Goal: Task Accomplishment & Management: Complete application form

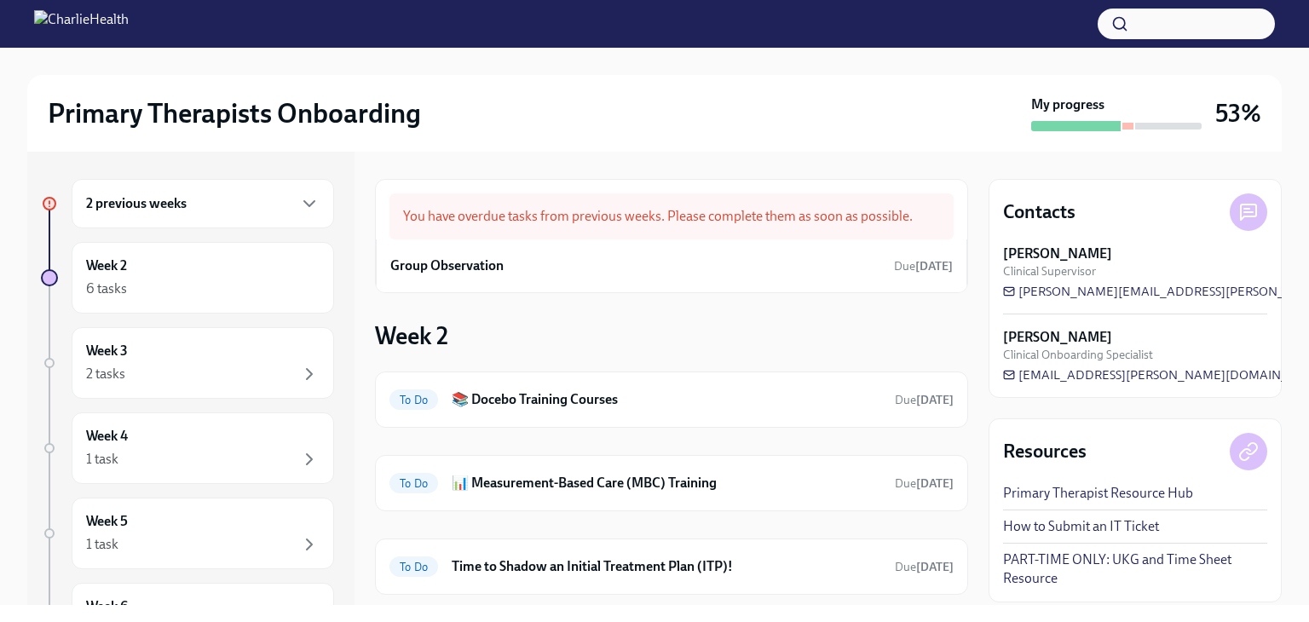
click at [194, 196] on div "2 previous weeks" at bounding box center [203, 204] width 234 height 20
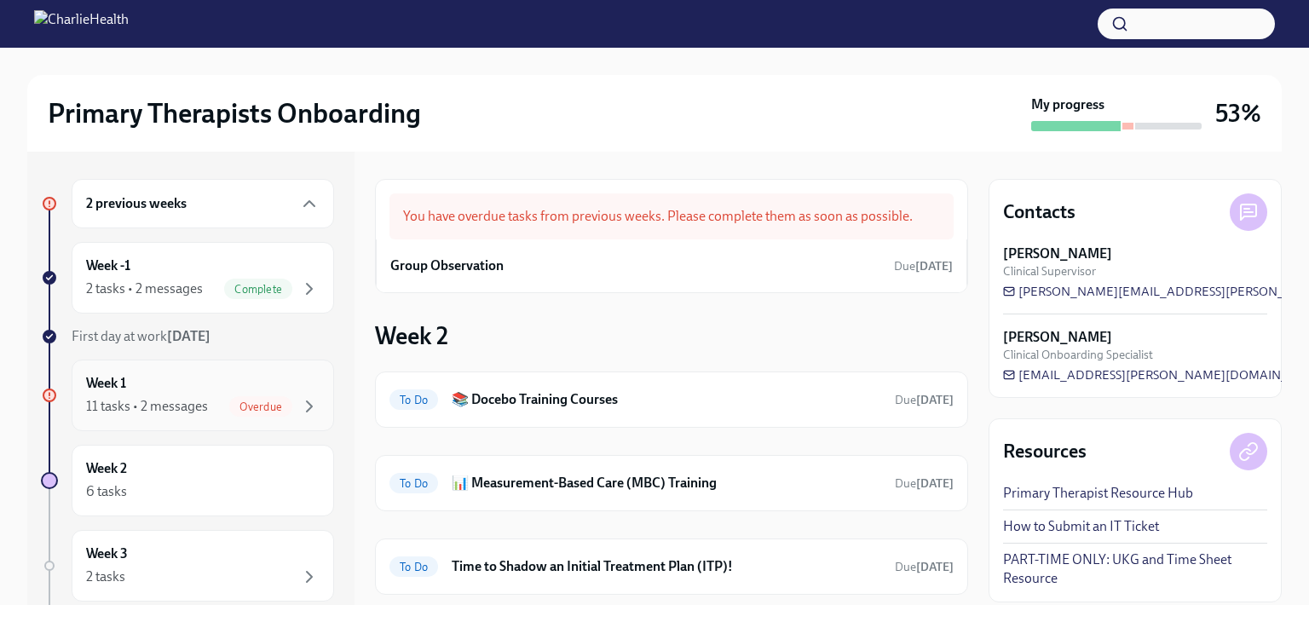
click at [229, 396] on div "Overdue" at bounding box center [274, 406] width 90 height 20
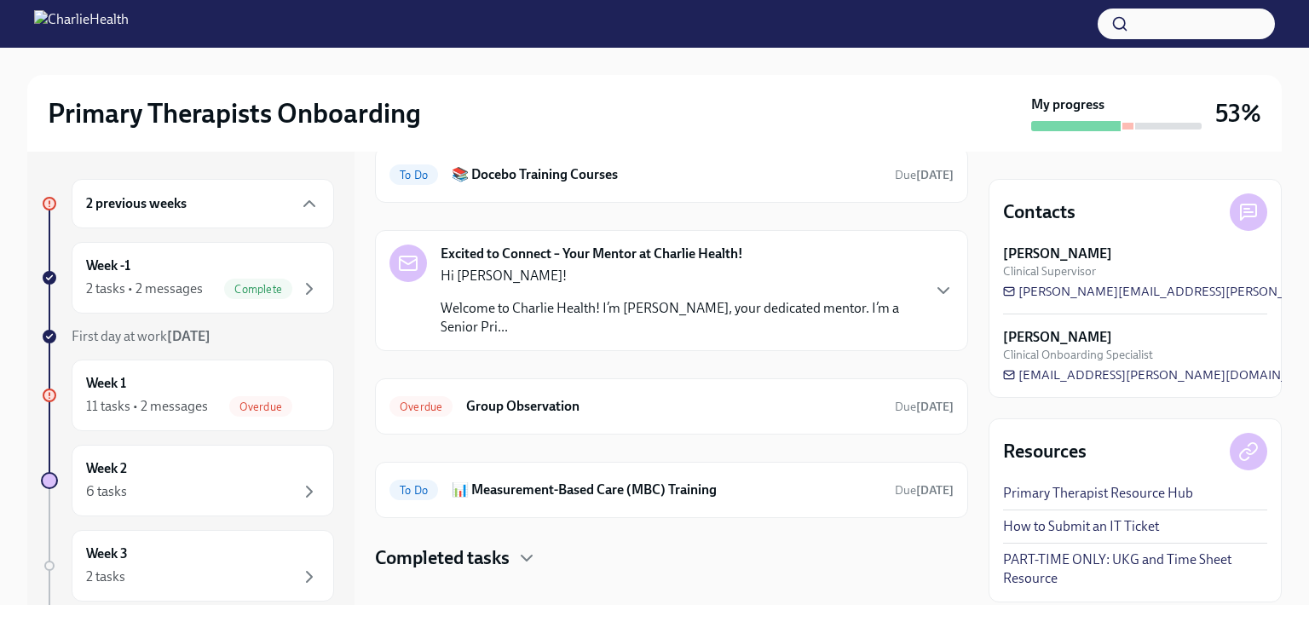
scroll to position [244, 0]
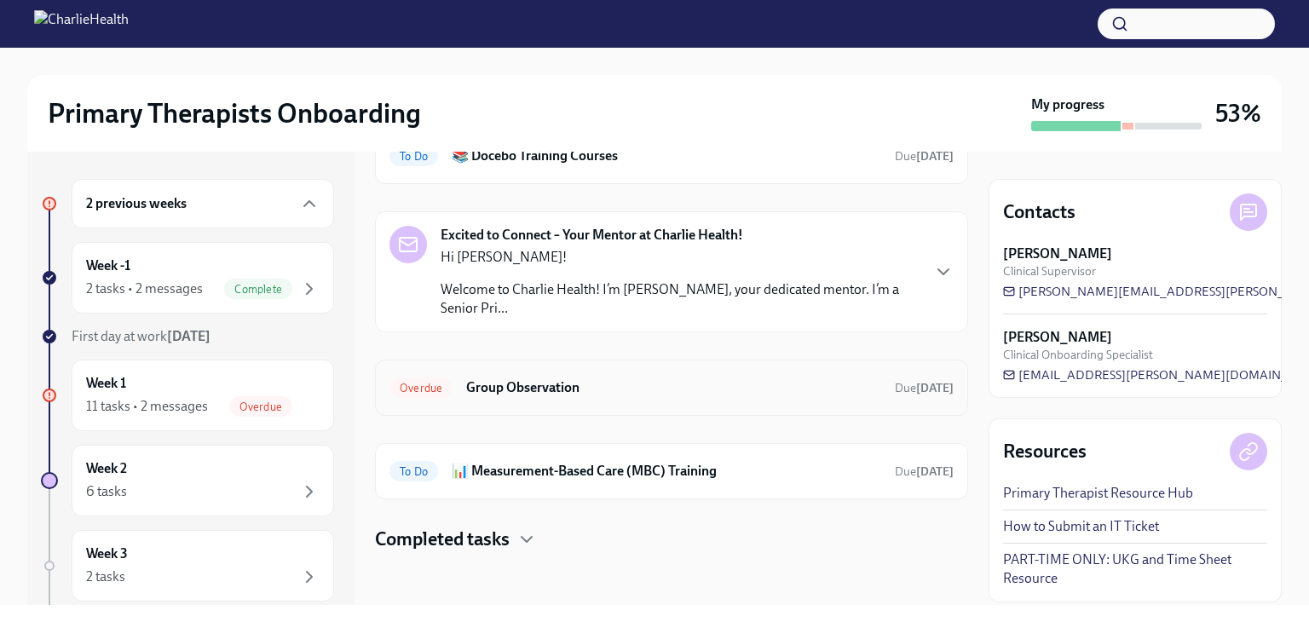
click at [533, 390] on h6 "Group Observation" at bounding box center [673, 387] width 415 height 19
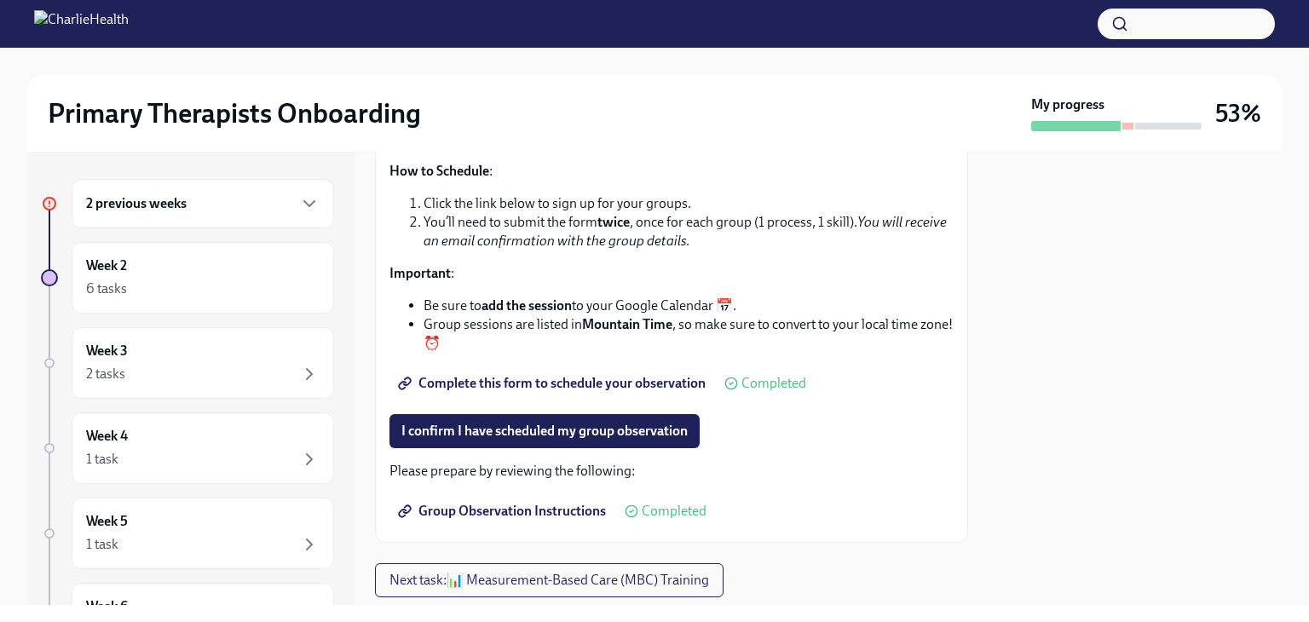
scroll to position [341, 0]
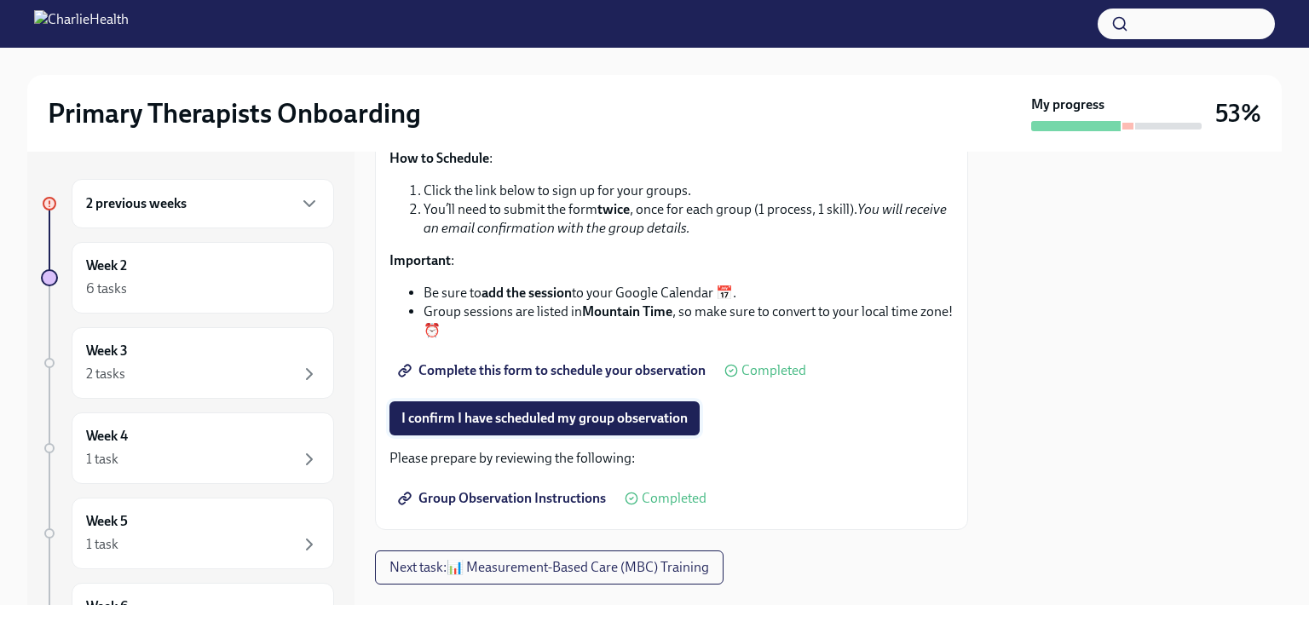
click at [634, 417] on span "I confirm I have scheduled my group observation" at bounding box center [545, 418] width 286 height 17
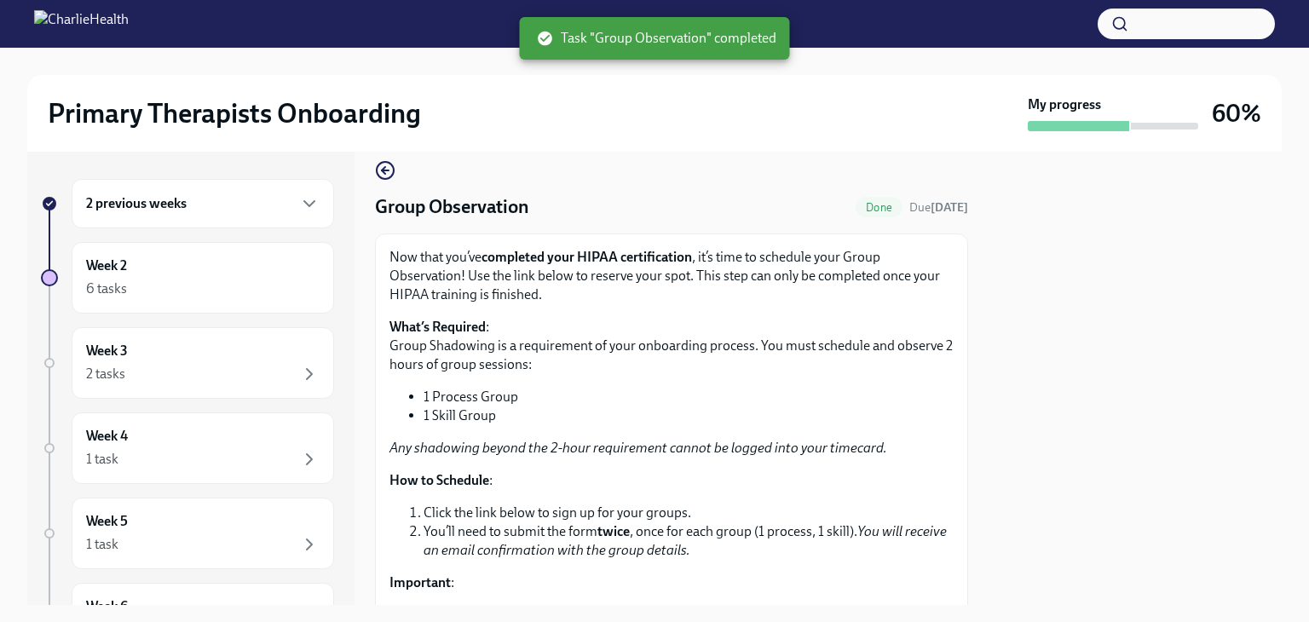
scroll to position [0, 0]
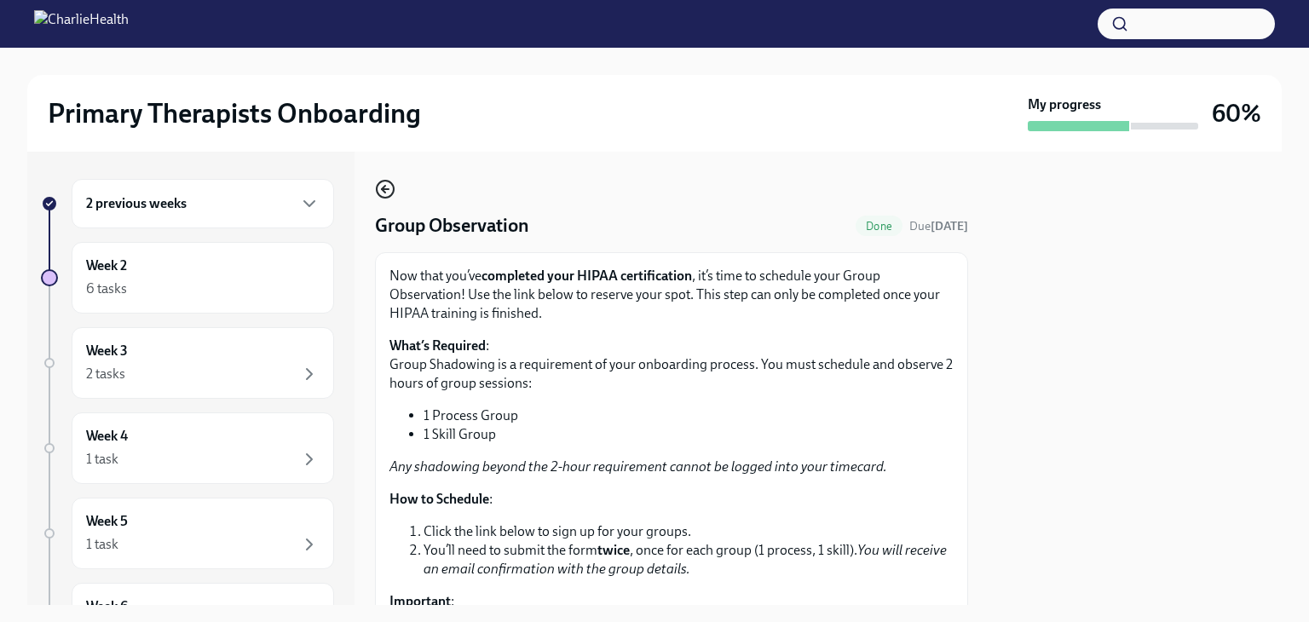
click at [384, 185] on icon "button" at bounding box center [385, 189] width 20 height 20
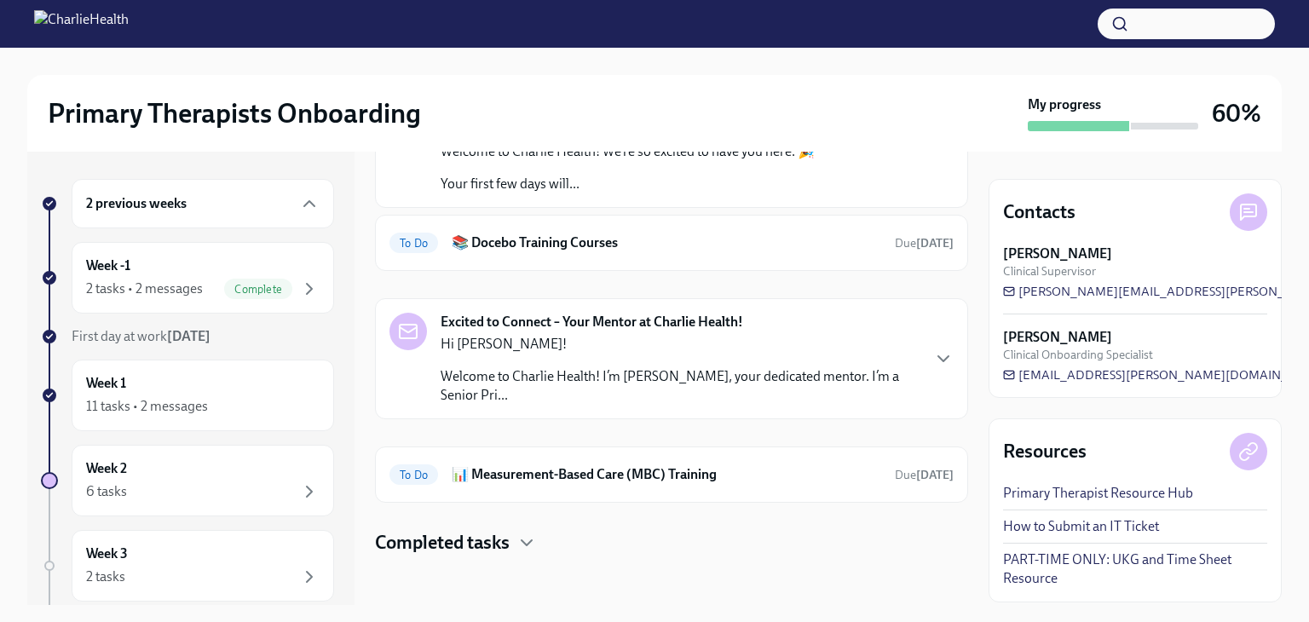
scroll to position [160, 0]
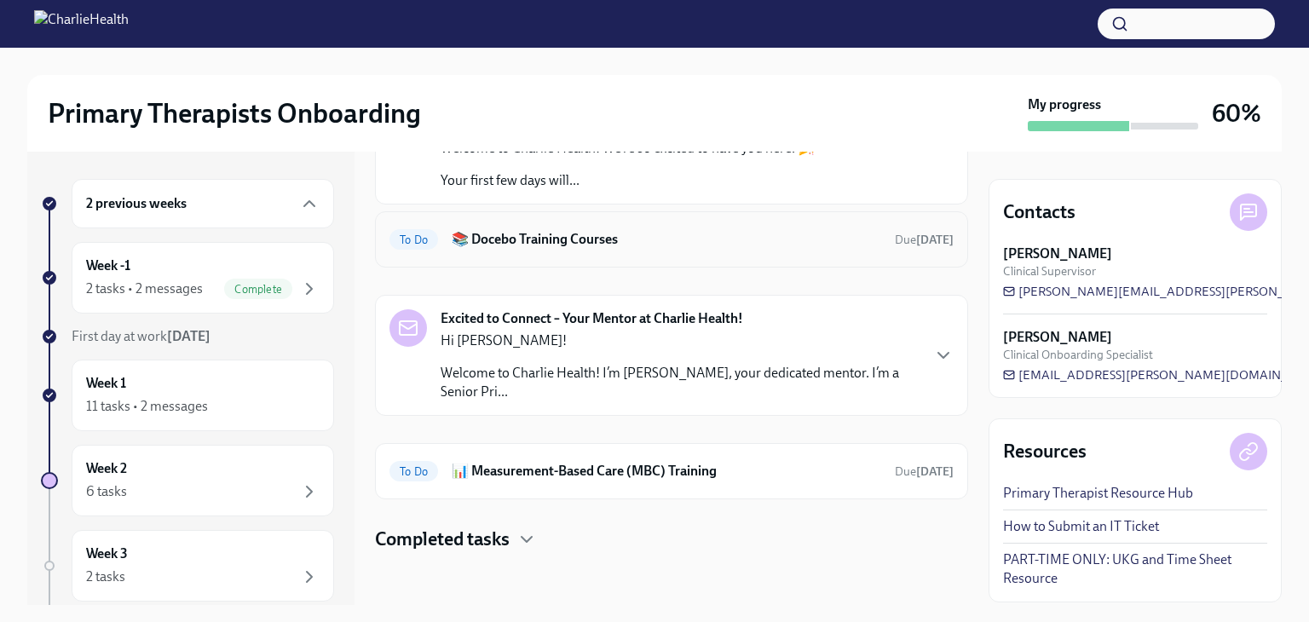
click at [576, 231] on h6 "📚 Docebo Training Courses" at bounding box center [667, 239] width 430 height 19
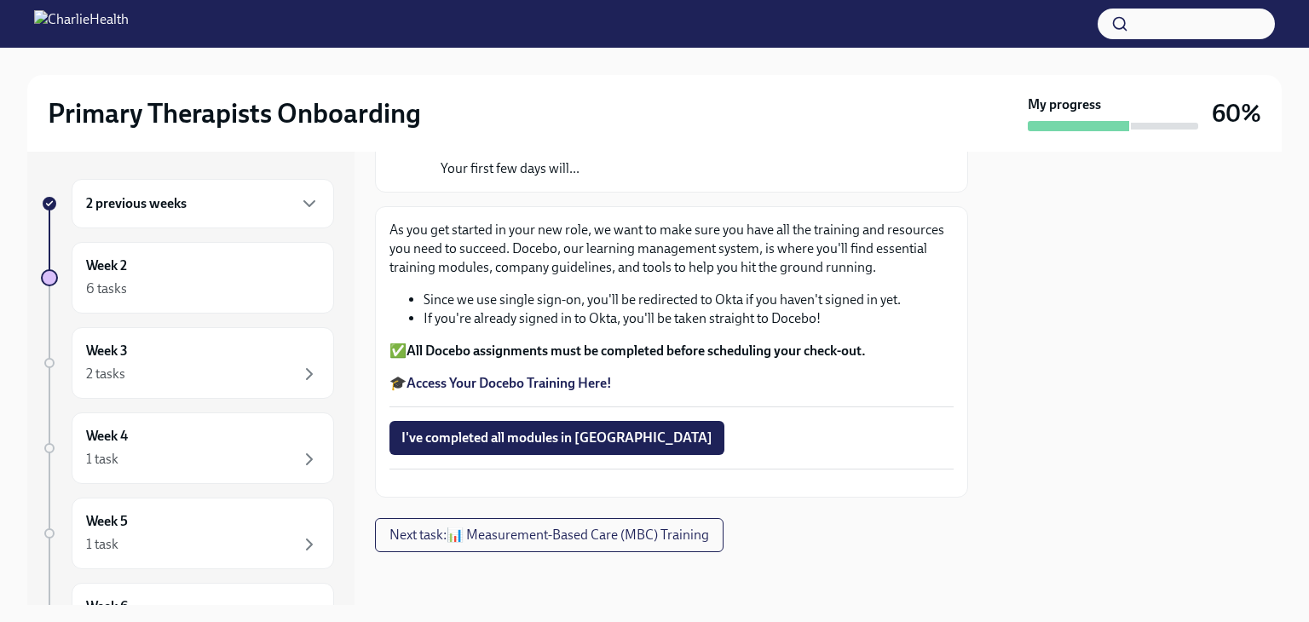
scroll to position [222, 0]
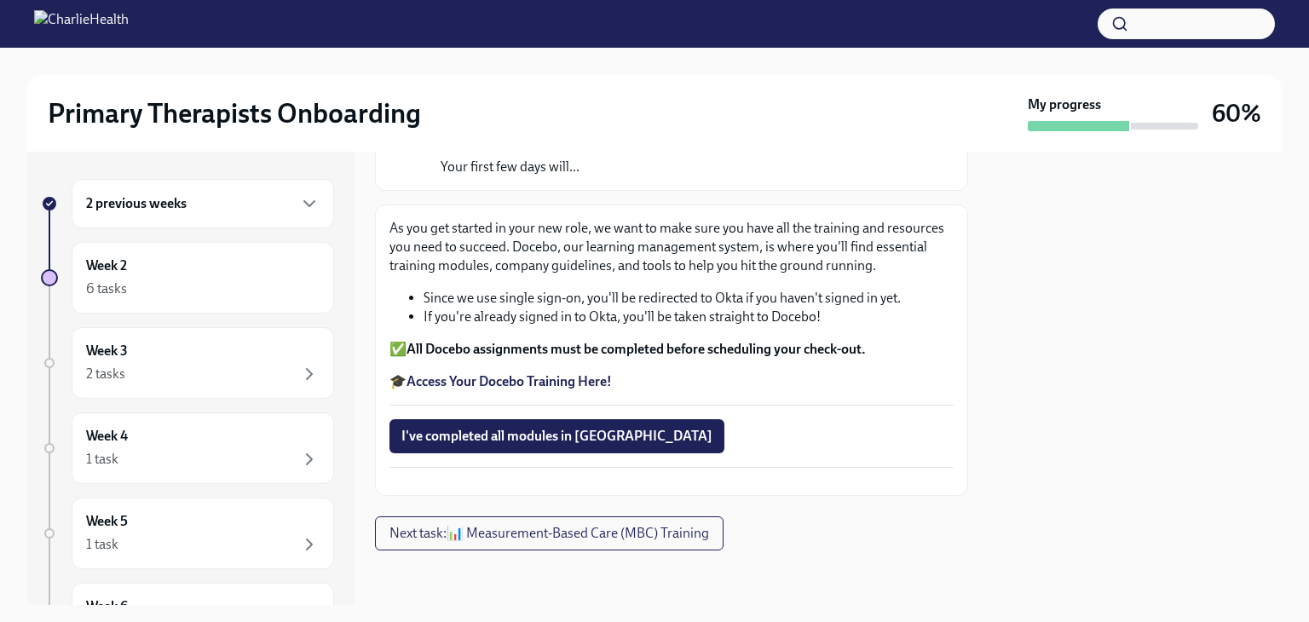
click at [505, 373] on strong "Access Your Docebo Training Here!" at bounding box center [509, 381] width 205 height 16
click at [194, 201] on div "2 previous weeks" at bounding box center [203, 204] width 234 height 20
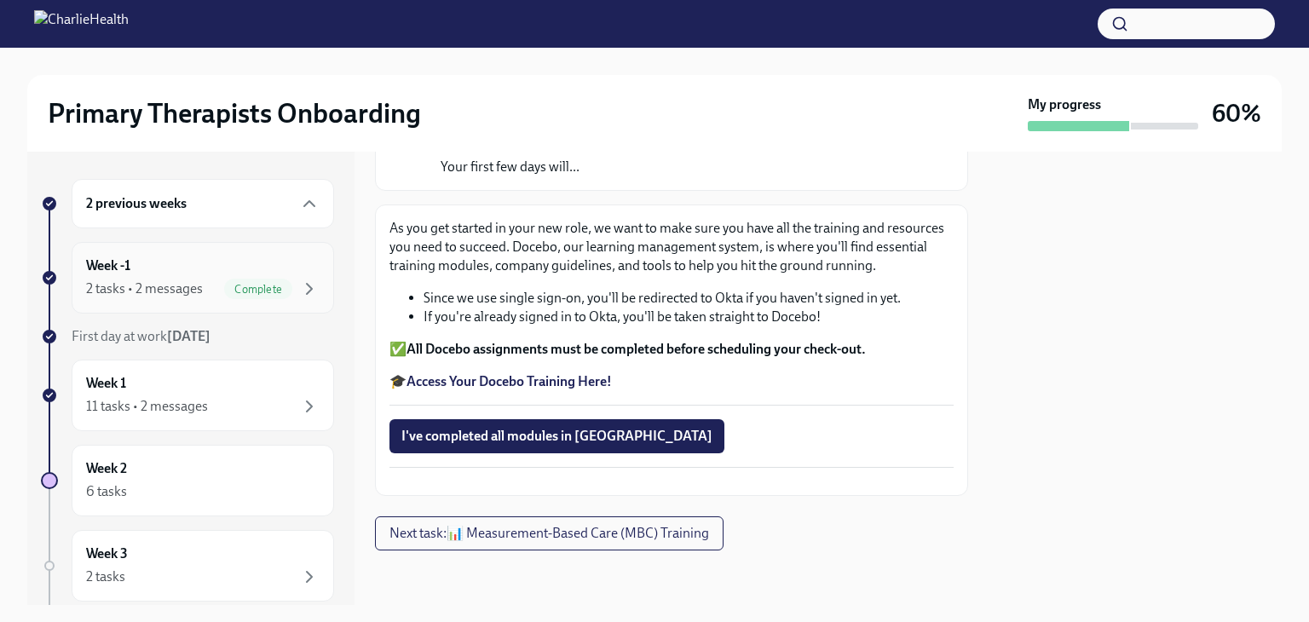
click at [225, 279] on div "Complete" at bounding box center [258, 289] width 68 height 20
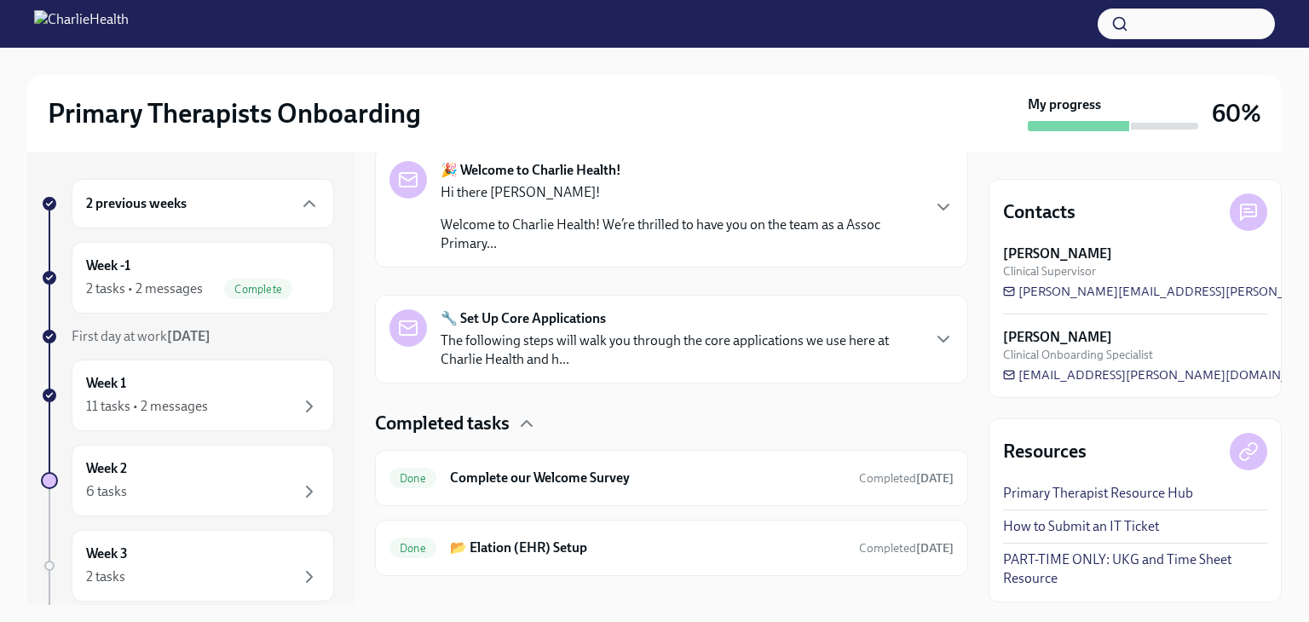
scroll to position [297, 0]
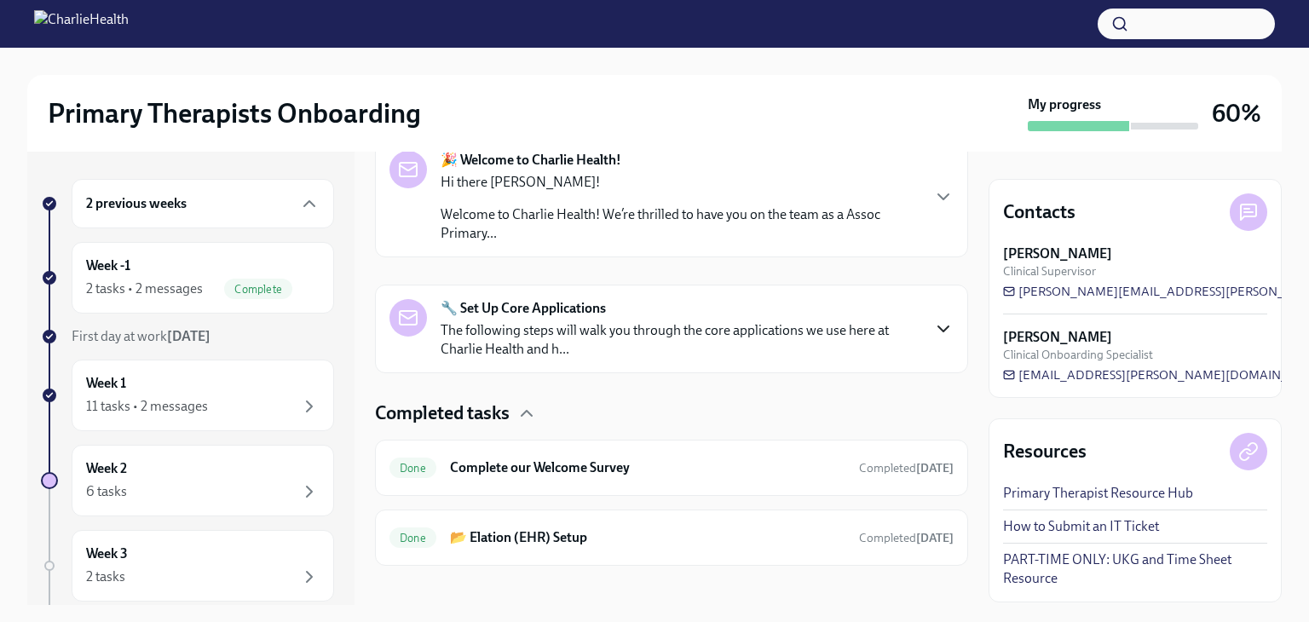
click at [933, 332] on icon "button" at bounding box center [943, 329] width 20 height 20
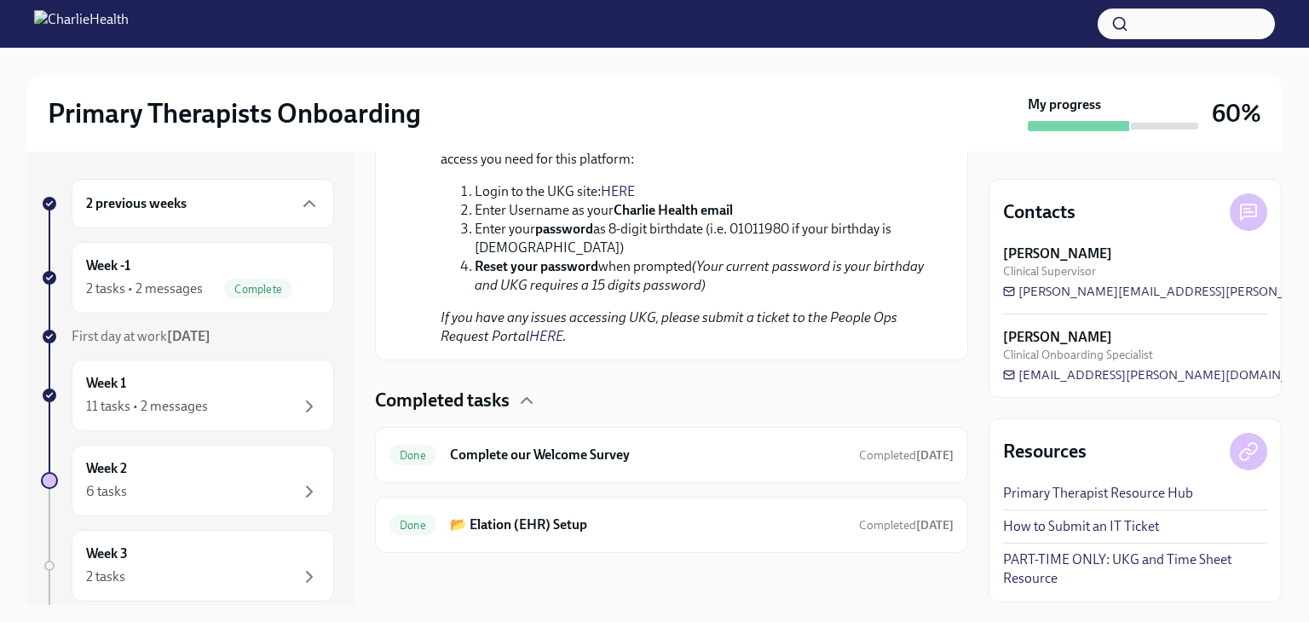
scroll to position [1505, 0]
click at [248, 484] on div "6 tasks" at bounding box center [203, 492] width 234 height 20
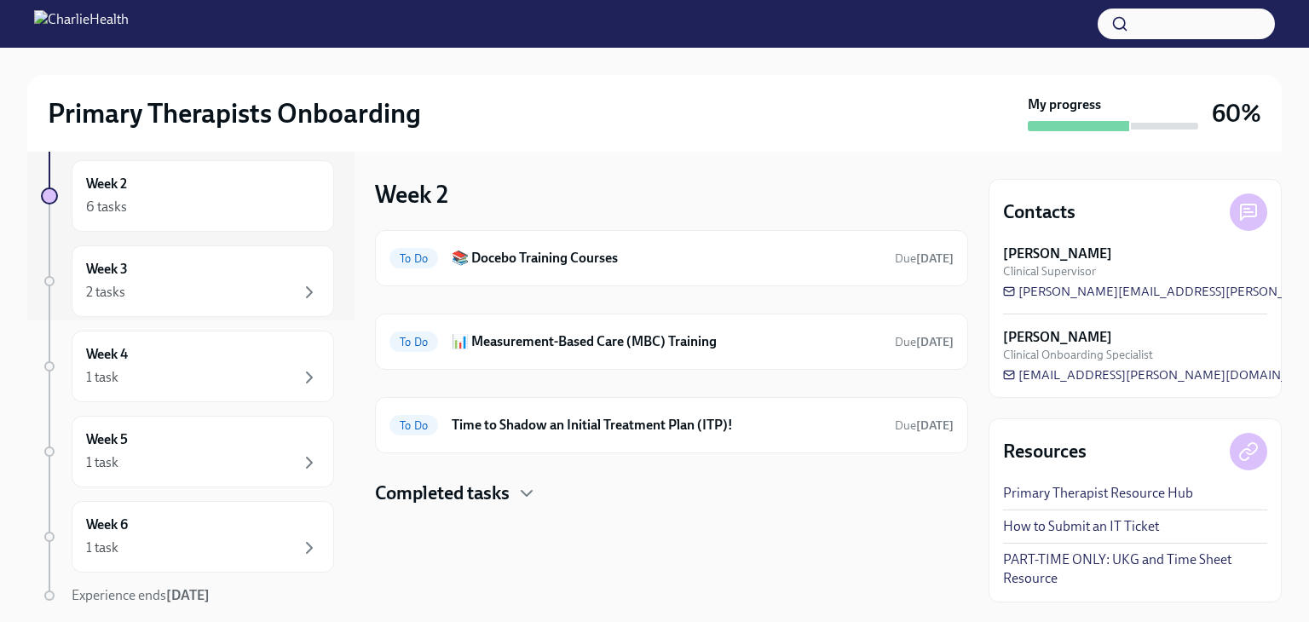
scroll to position [290, 0]
click at [299, 277] on icon "button" at bounding box center [309, 287] width 20 height 20
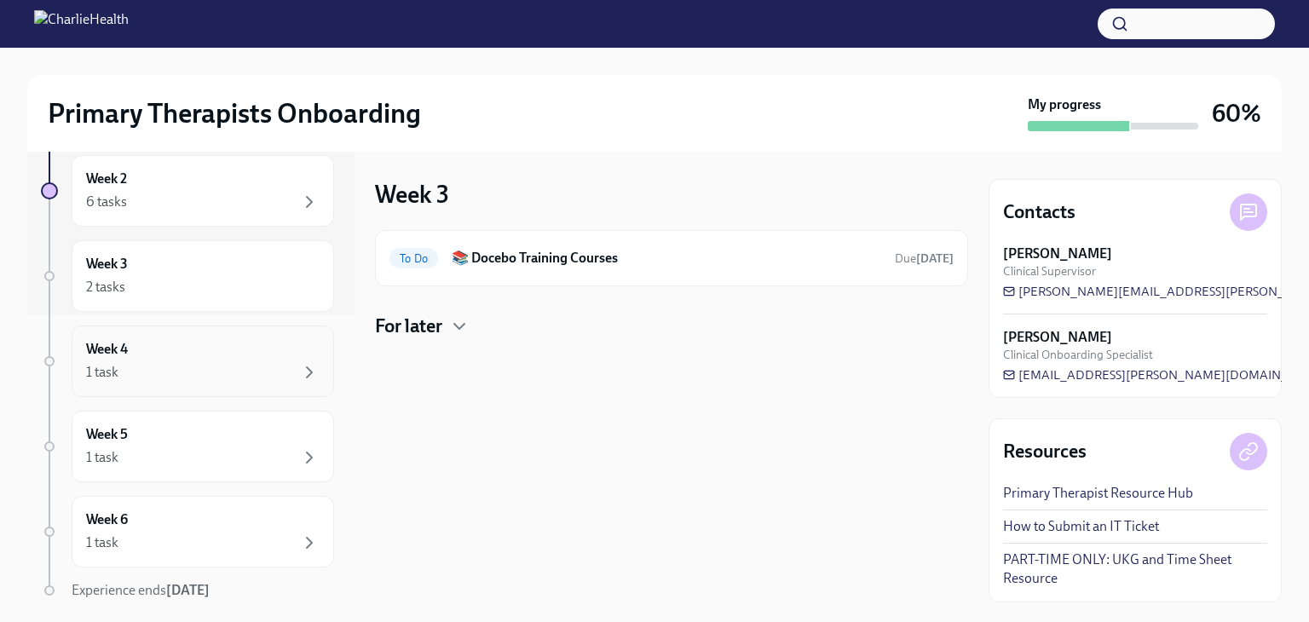
click at [239, 363] on div "1 task" at bounding box center [203, 372] width 234 height 20
drag, startPoint x: 269, startPoint y: 448, endPoint x: 237, endPoint y: 450, distance: 32.5
click at [237, 450] on div "1 task" at bounding box center [203, 458] width 234 height 20
click at [299, 533] on icon "button" at bounding box center [309, 543] width 20 height 20
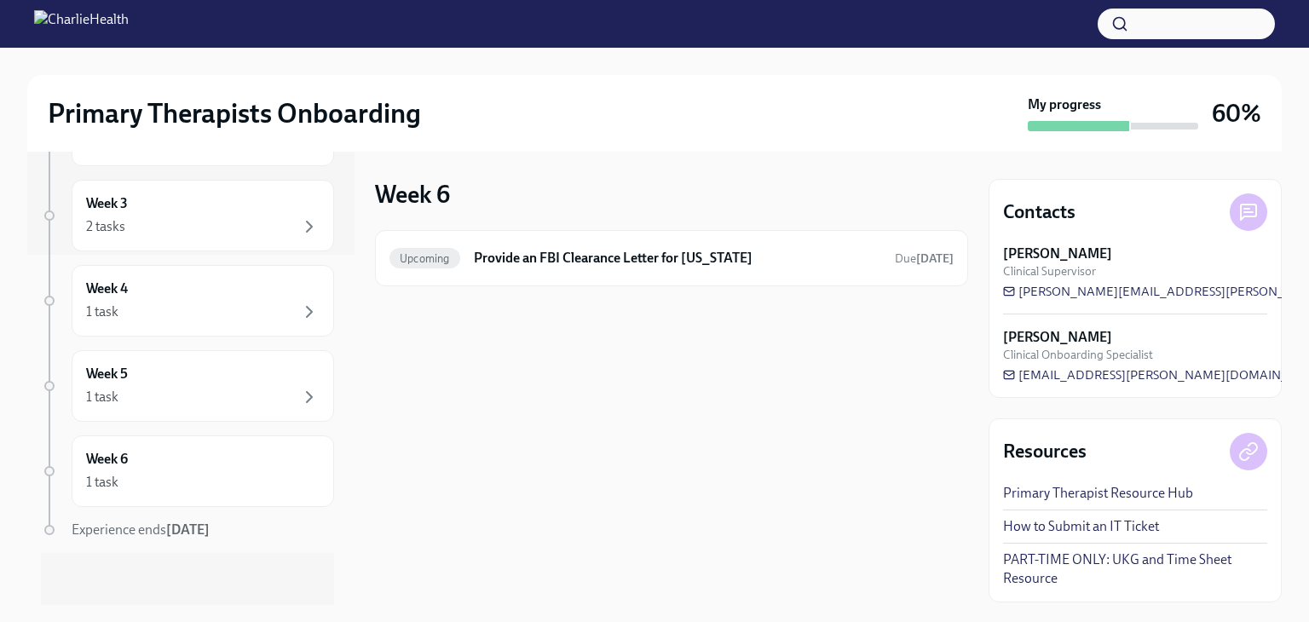
click at [1093, 560] on link "PART-TIME ONLY: UKG and Time Sheet Resource" at bounding box center [1135, 570] width 264 height 38
